Goal: Task Accomplishment & Management: Complete application form

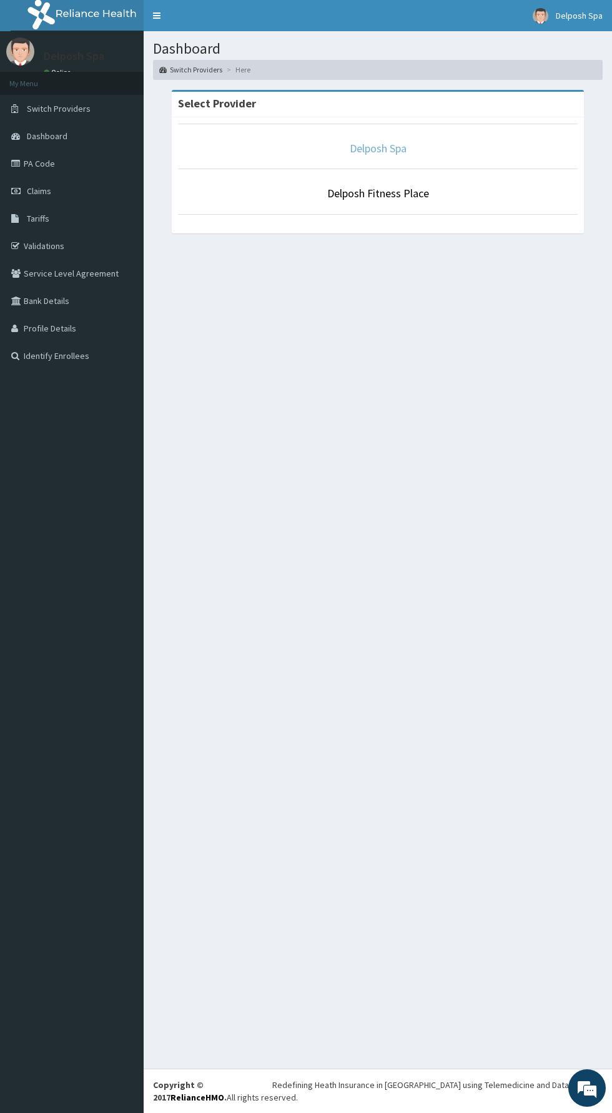
click at [389, 147] on link "Delposh Spa" at bounding box center [378, 148] width 57 height 14
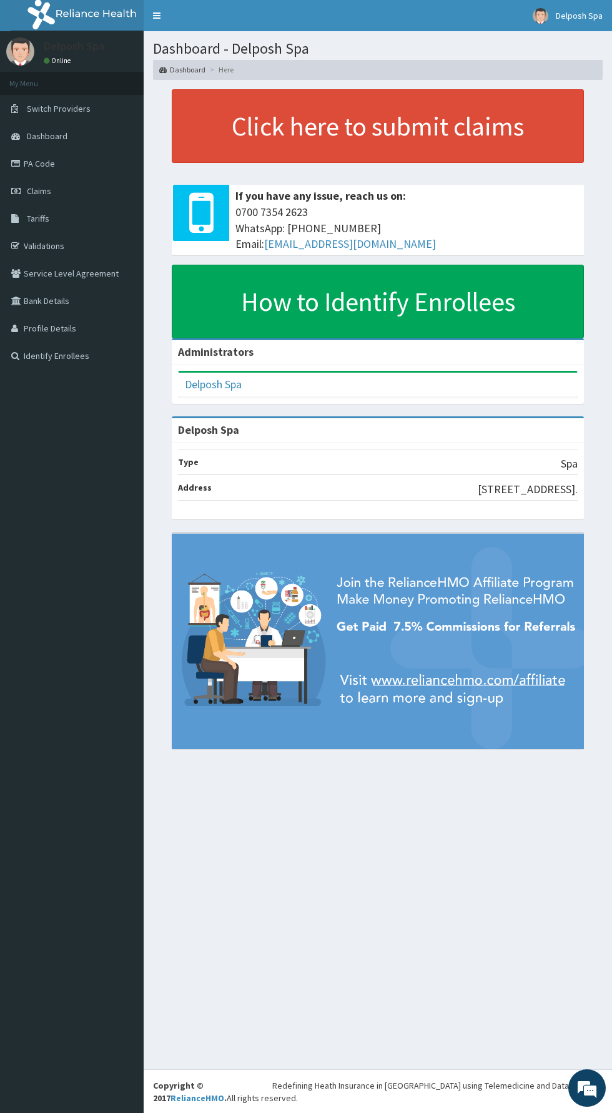
click at [70, 175] on link "PA Code" at bounding box center [72, 163] width 144 height 27
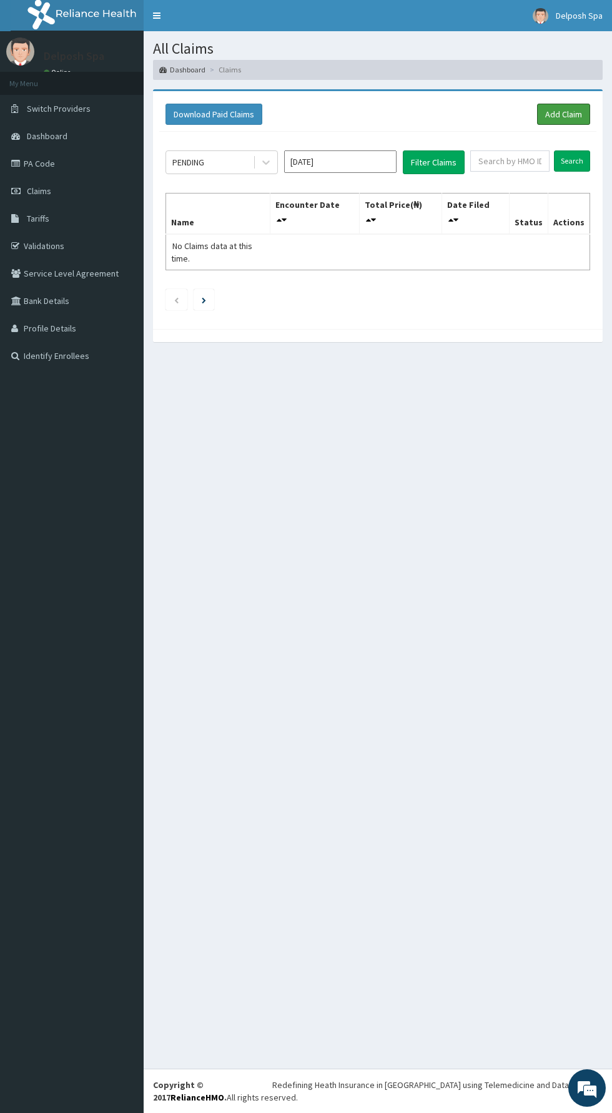
click at [574, 106] on link "Add Claim" at bounding box center [563, 114] width 53 height 21
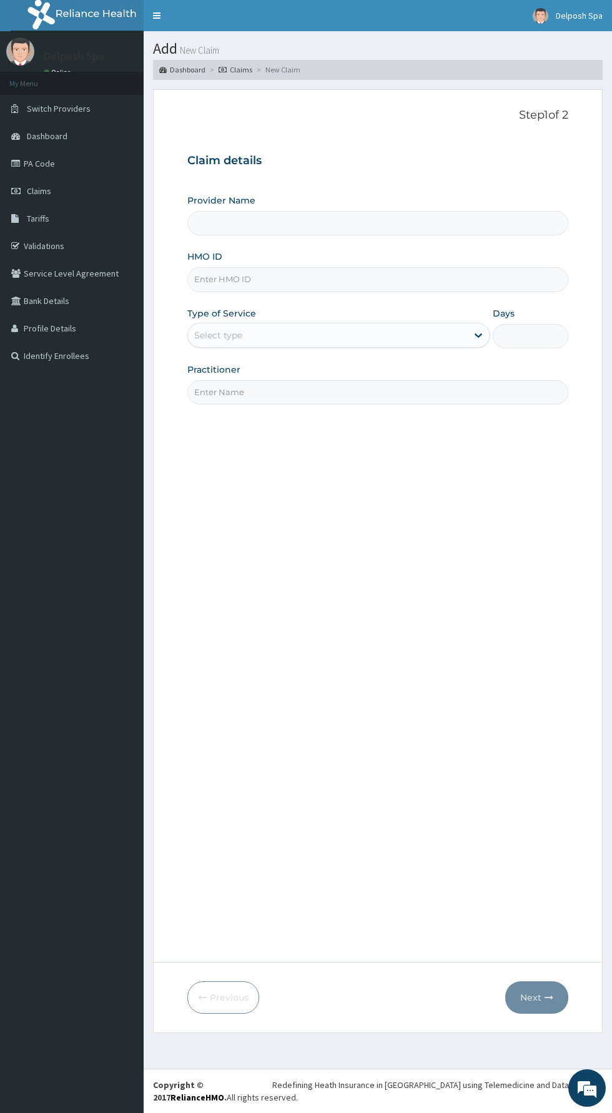
type input "Delposh Spa"
type input "1"
click at [377, 216] on input "Delposh Spa" at bounding box center [377, 223] width 381 height 24
click at [376, 278] on input "HMO ID" at bounding box center [377, 279] width 381 height 24
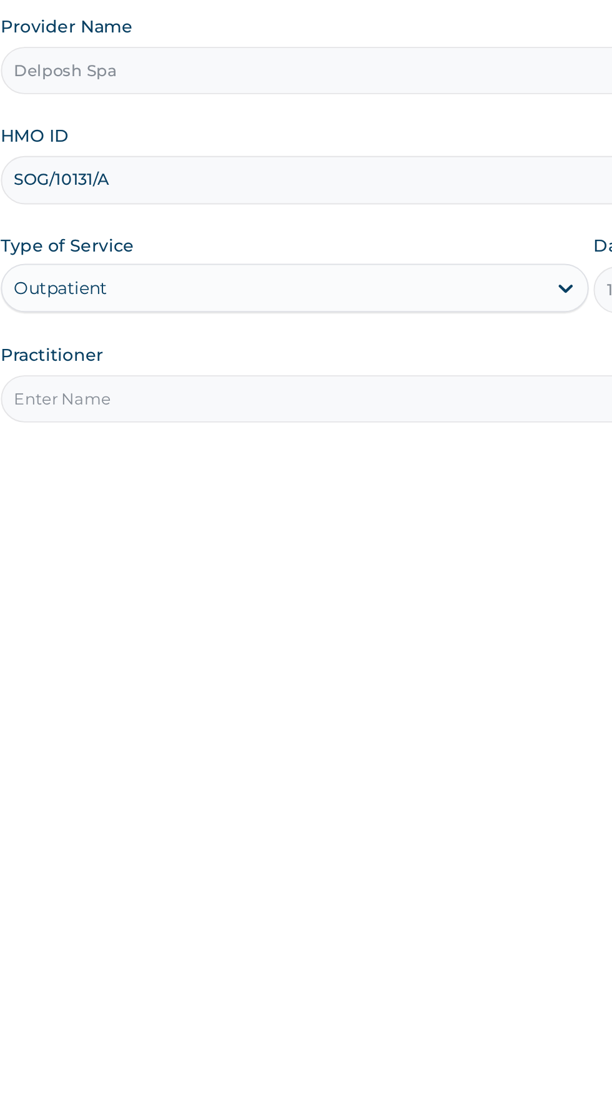
type input "SOG/10131/A"
click at [350, 388] on input "Practitioner" at bounding box center [377, 392] width 381 height 24
type input "L"
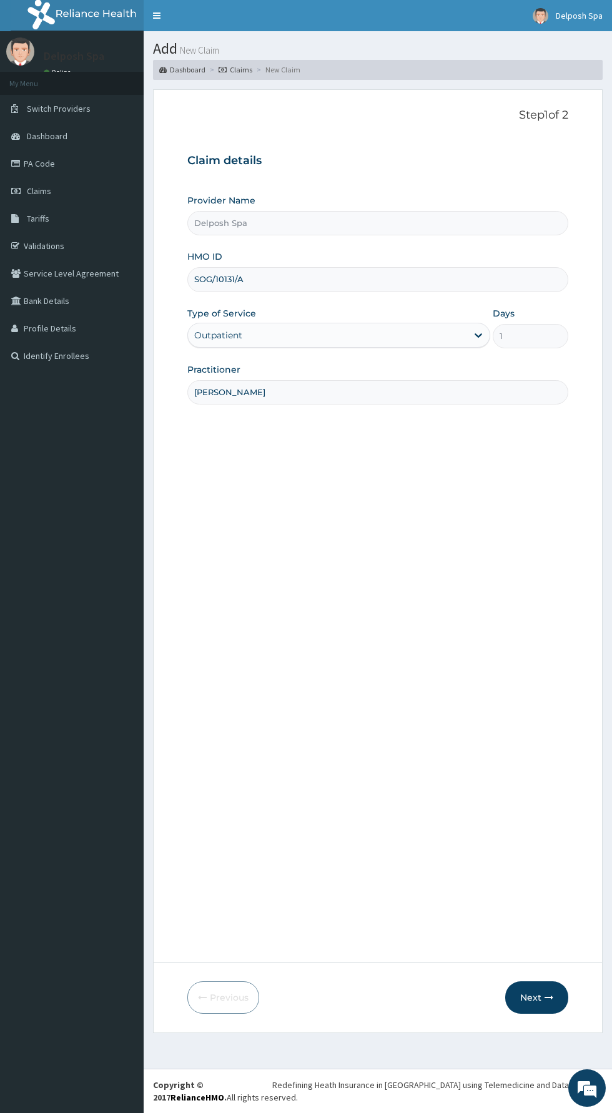
click at [433, 393] on input "JENNIFER" at bounding box center [377, 392] width 381 height 24
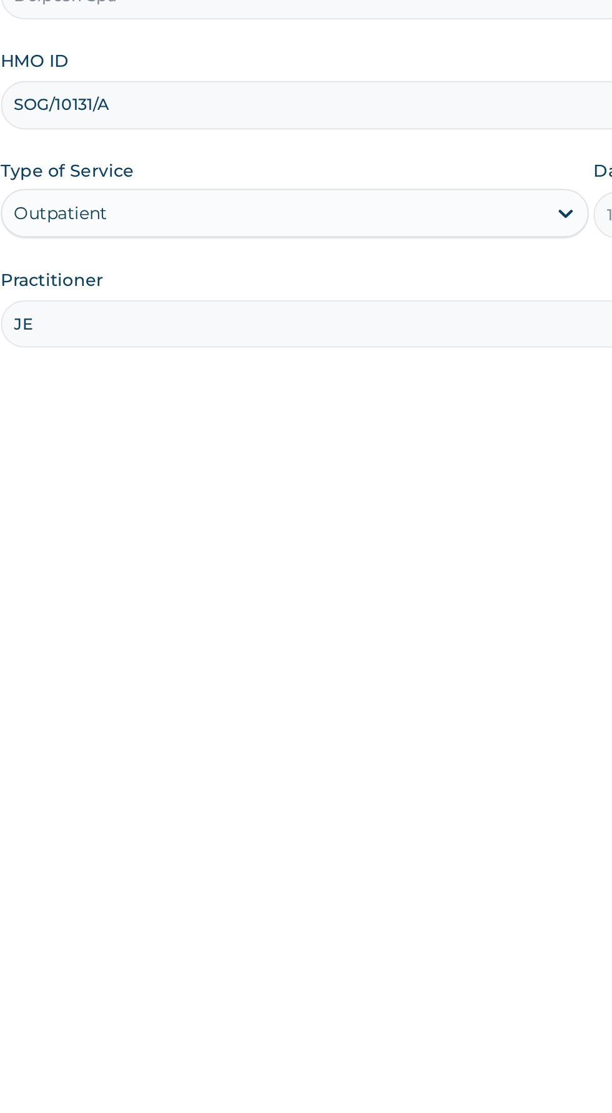
type input "J"
type input "LADY B"
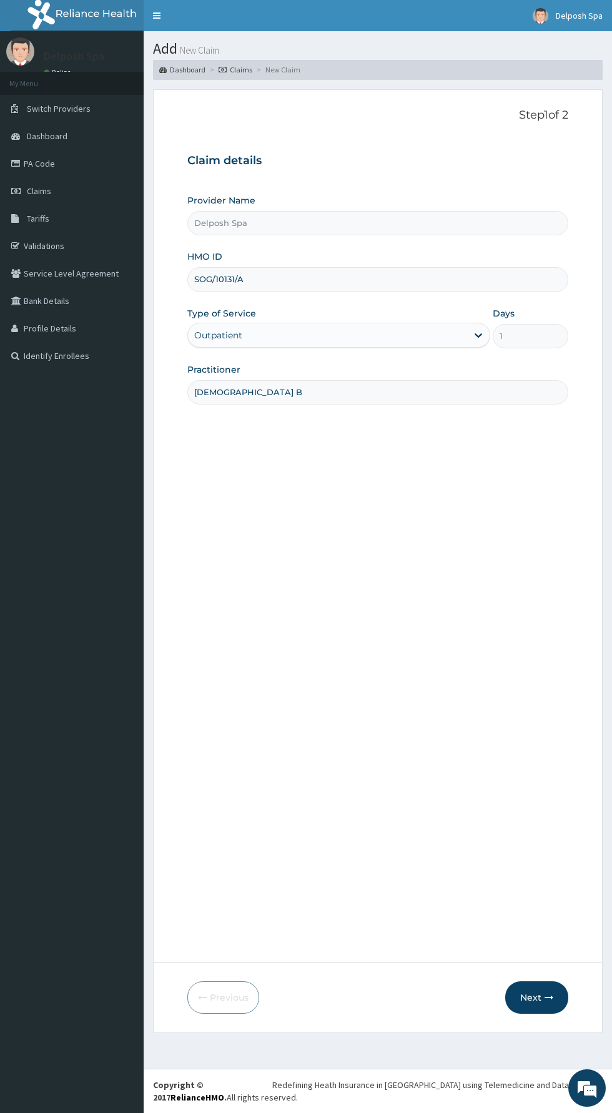
click at [537, 996] on button "Next" at bounding box center [536, 997] width 63 height 32
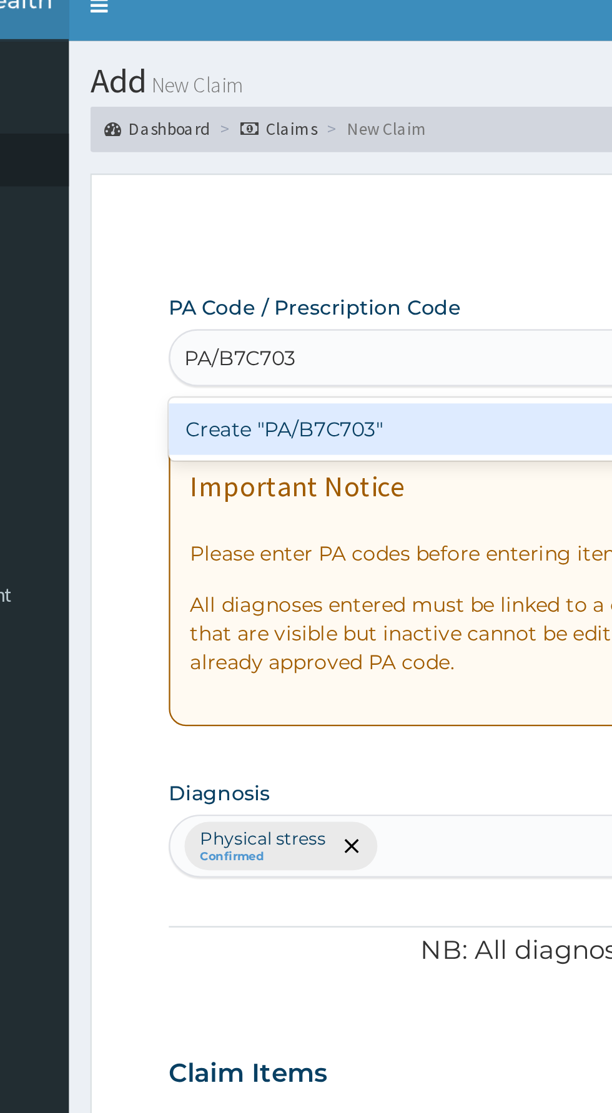
click at [333, 200] on div "Create "PA/B7C703"" at bounding box center [313, 201] width 253 height 22
type input "PA/B7C703"
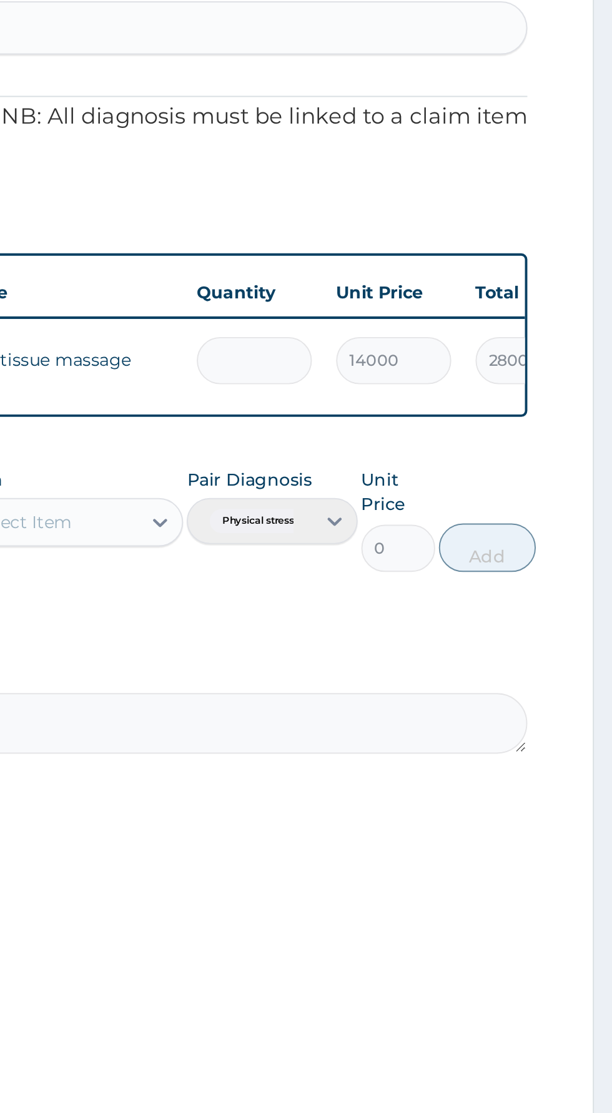
type input "0.00"
type input "1"
type input "14000.00"
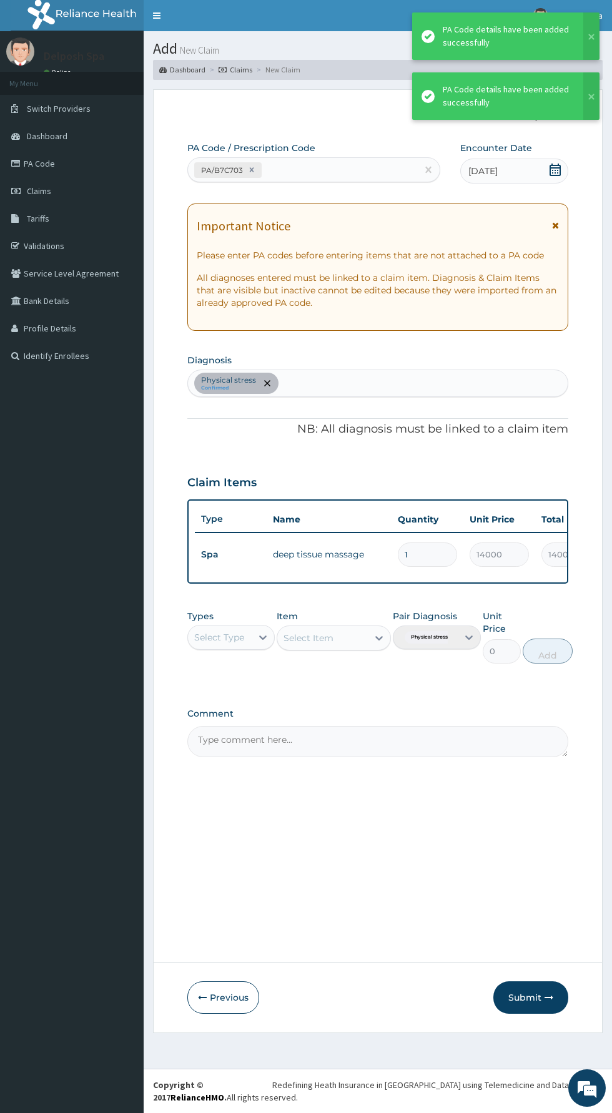
click at [536, 993] on button "Submit" at bounding box center [530, 997] width 75 height 32
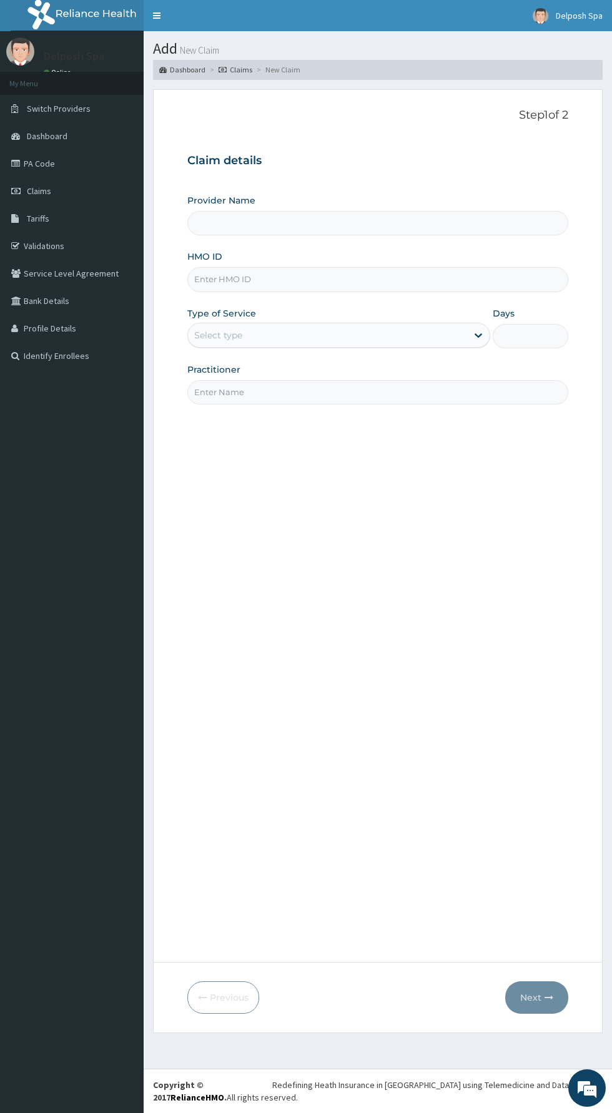
type input "Delposh Spa"
type input "1"
